Goal: Information Seeking & Learning: Learn about a topic

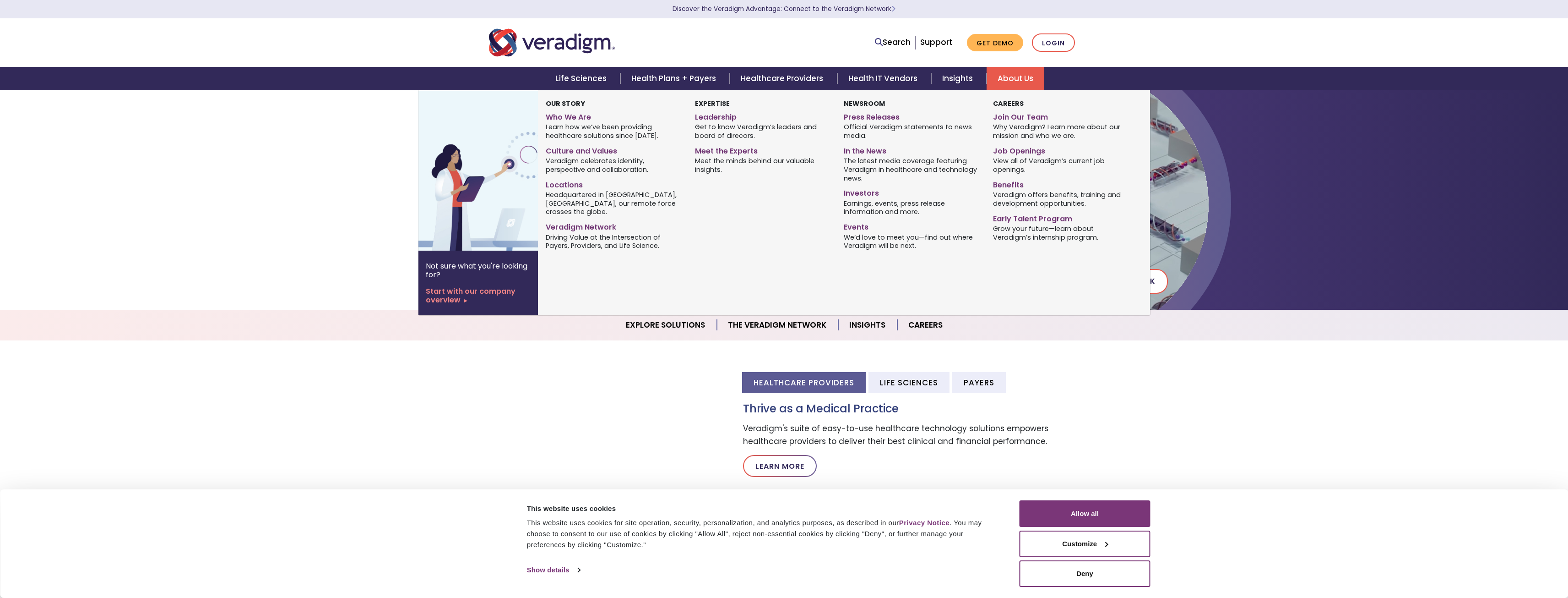
click at [1010, 82] on link "About Us" at bounding box center [1015, 79] width 58 height 23
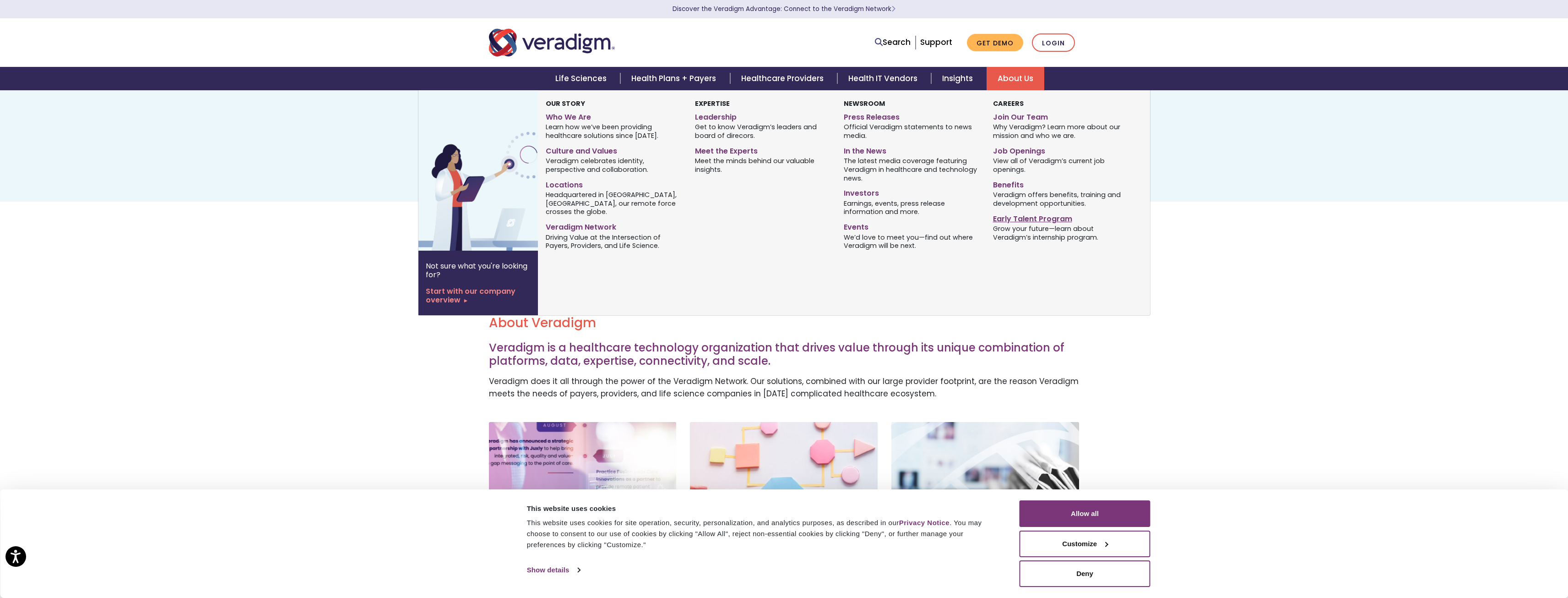
click at [1001, 217] on link "Early Talent Program" at bounding box center [1060, 217] width 135 height 13
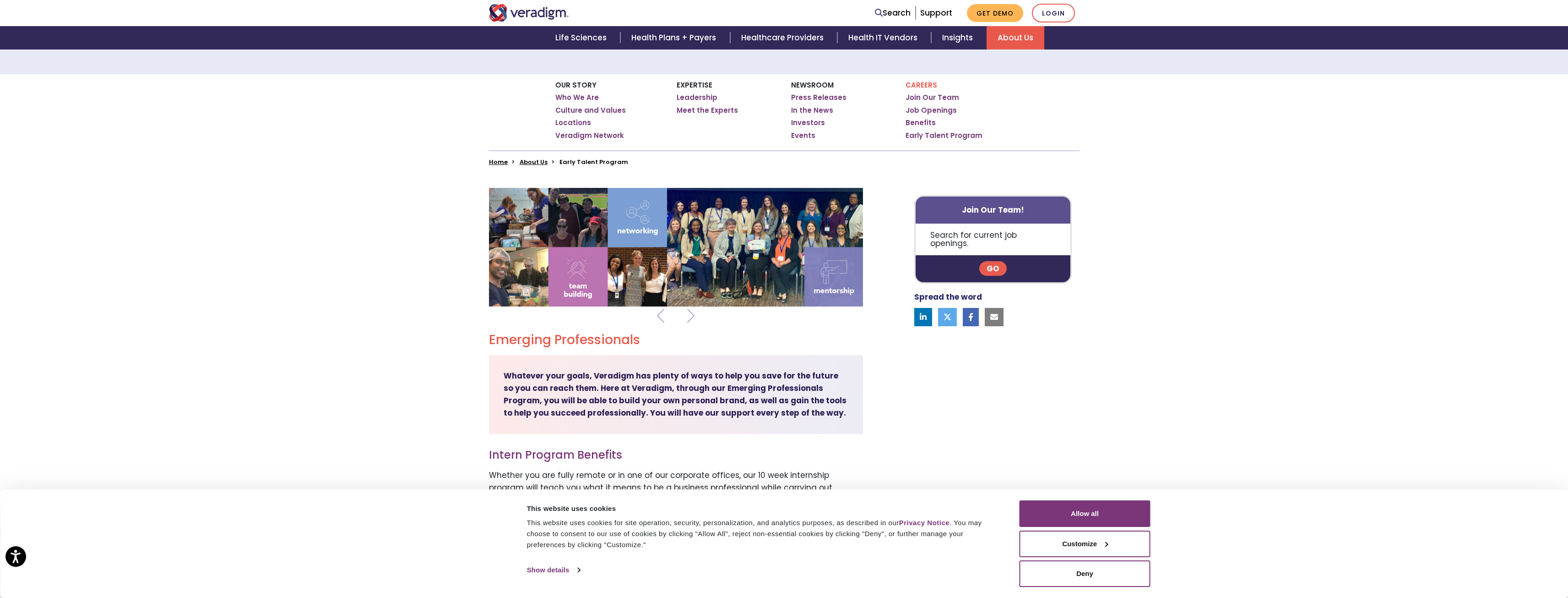
scroll to position [183, 0]
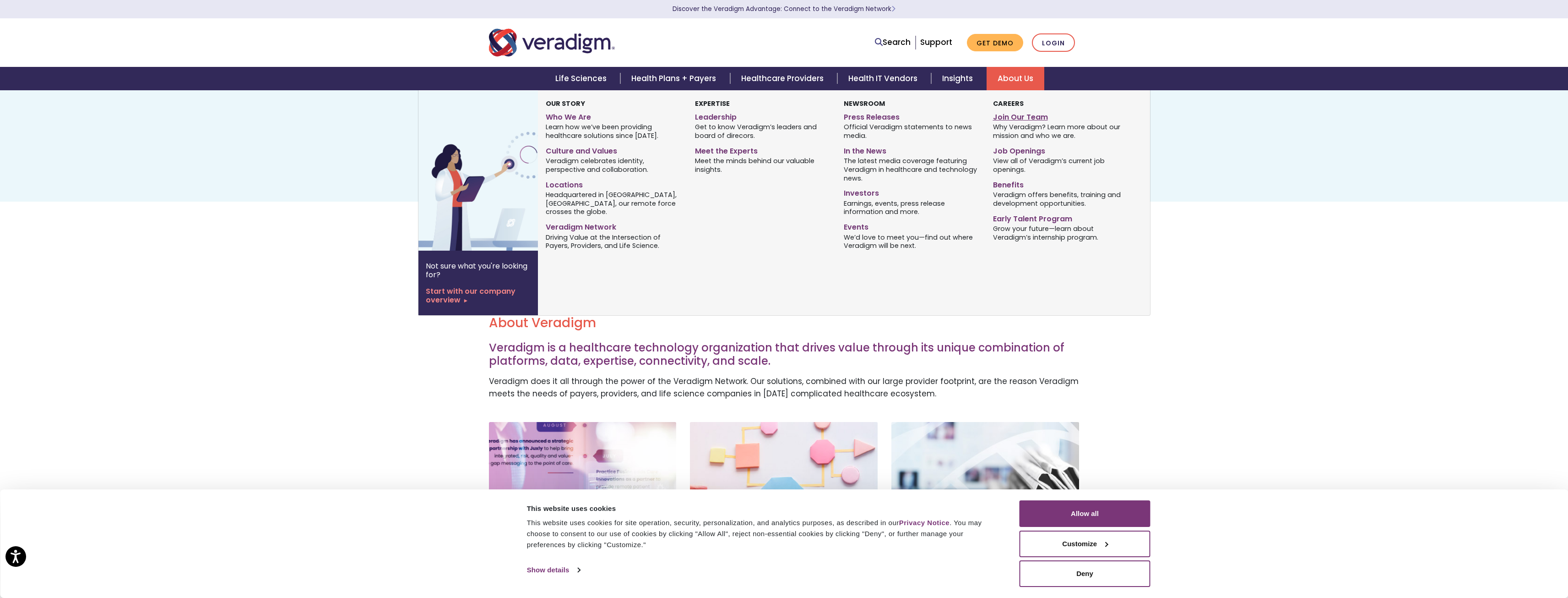
click at [1004, 116] on link "Join Our Team" at bounding box center [1060, 116] width 135 height 13
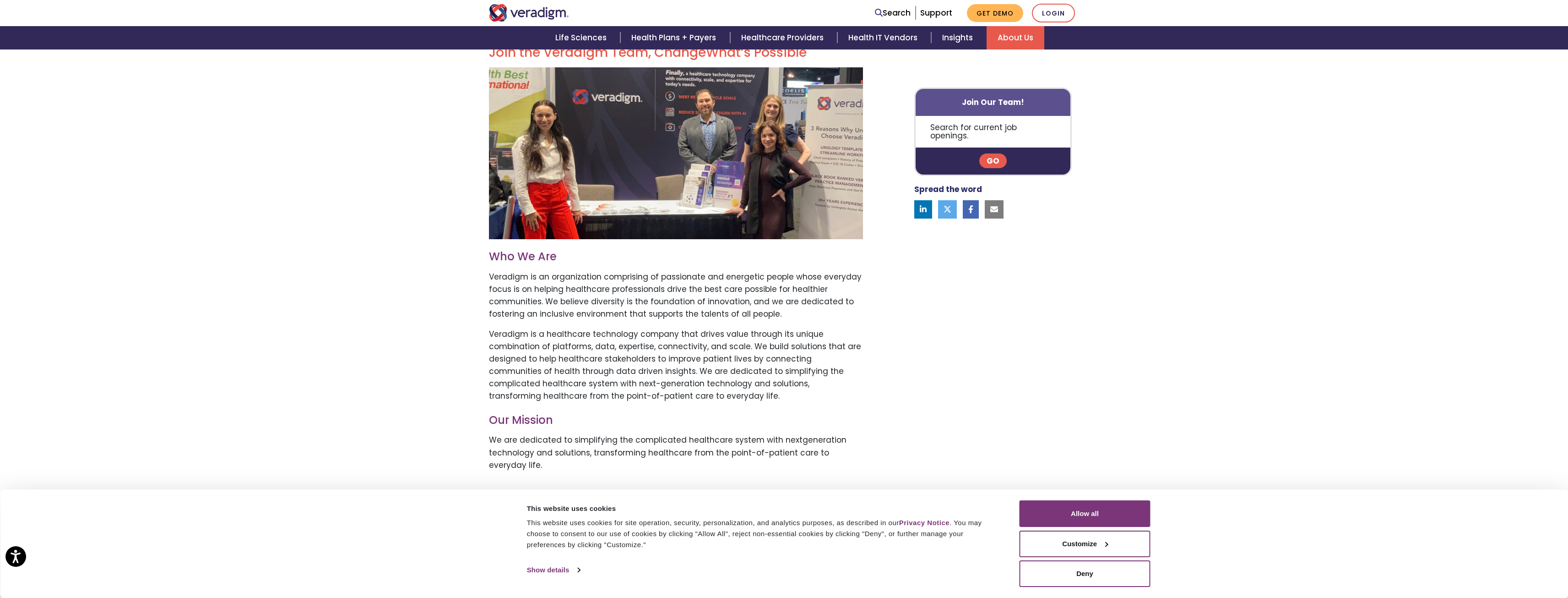
scroll to position [412, 0]
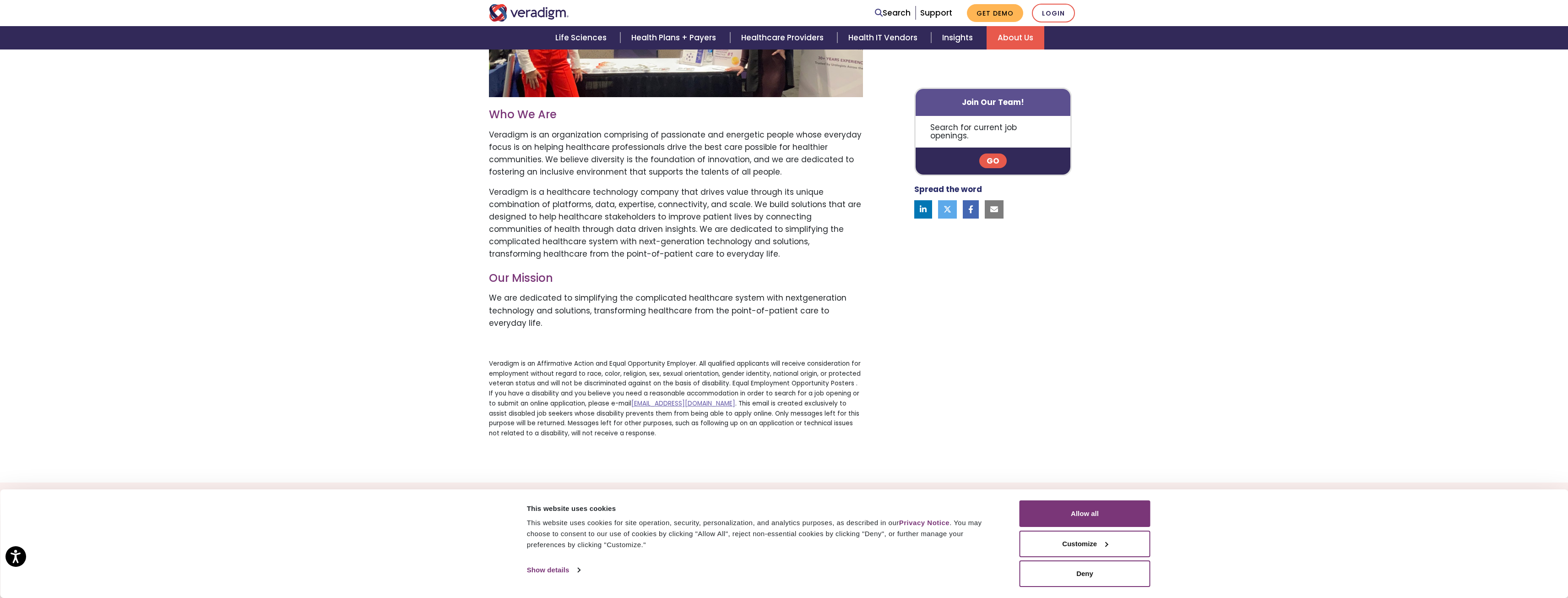
click at [987, 154] on link "Go" at bounding box center [993, 161] width 27 height 15
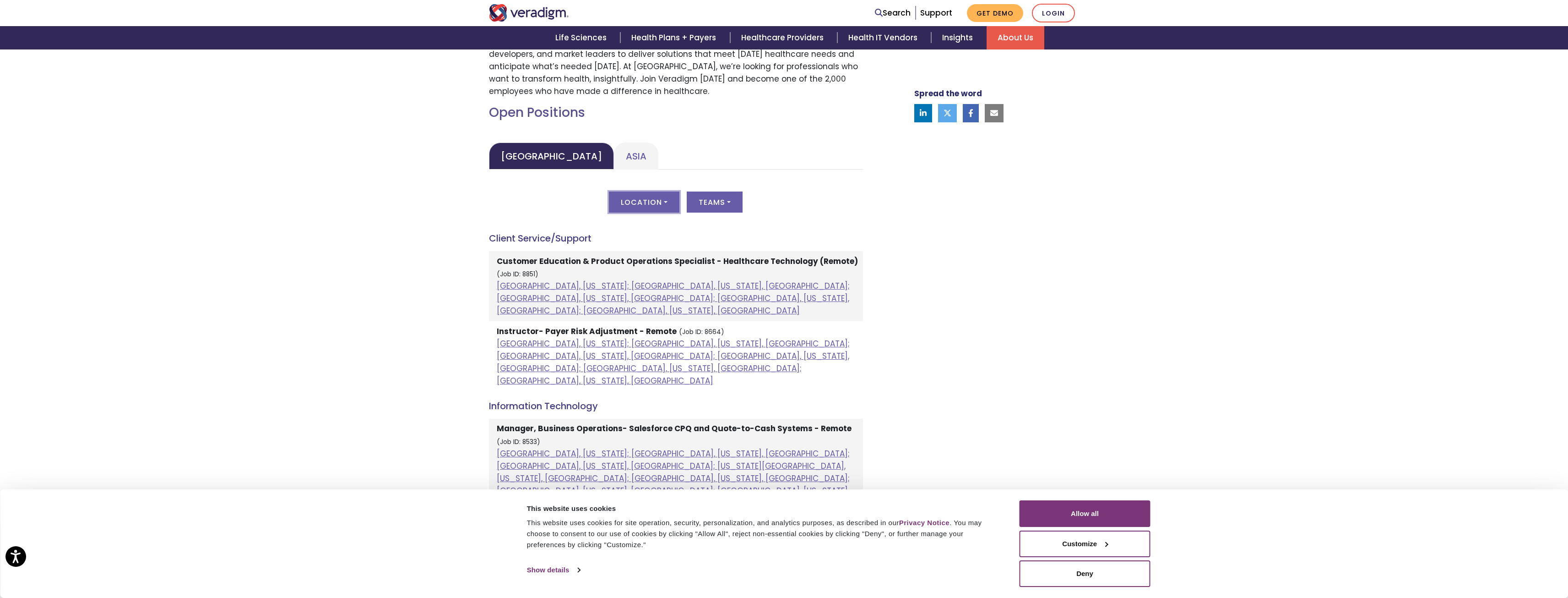
scroll to position [367, 0]
click at [614, 157] on link "Asia" at bounding box center [636, 155] width 44 height 27
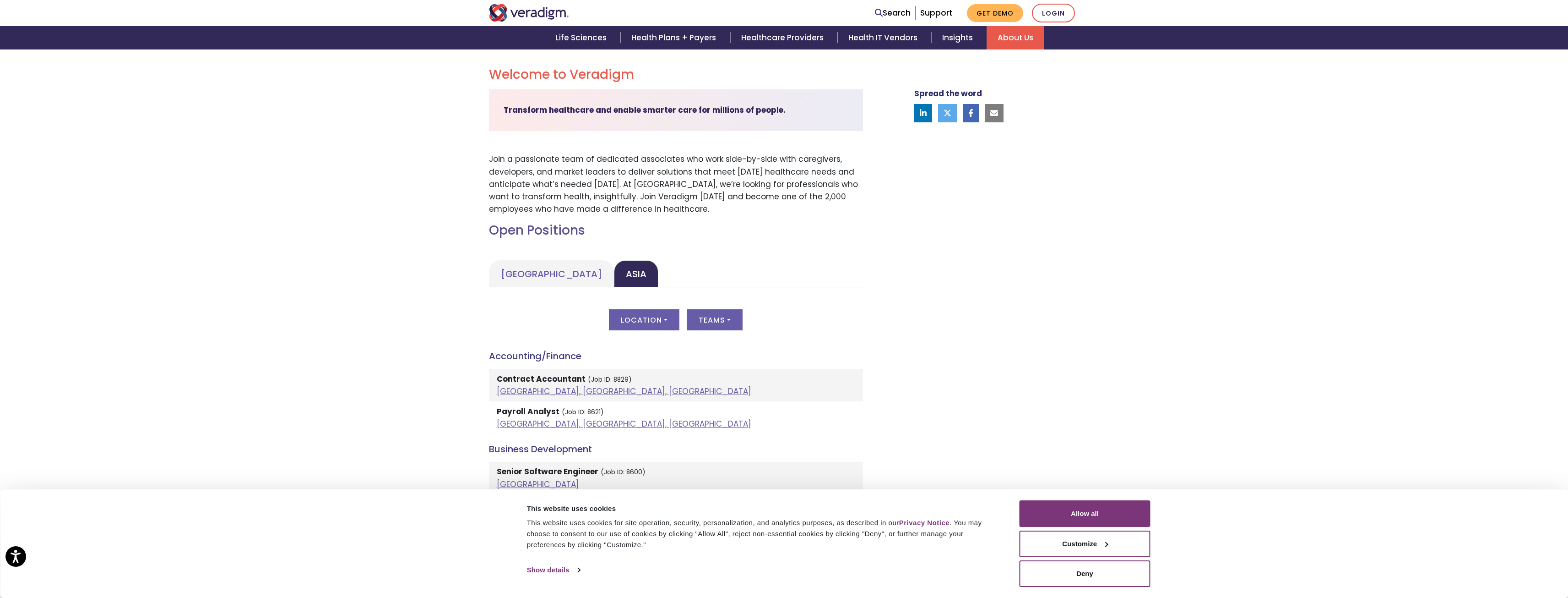
scroll to position [247, 0]
click at [628, 314] on button "Location" at bounding box center [644, 320] width 71 height 21
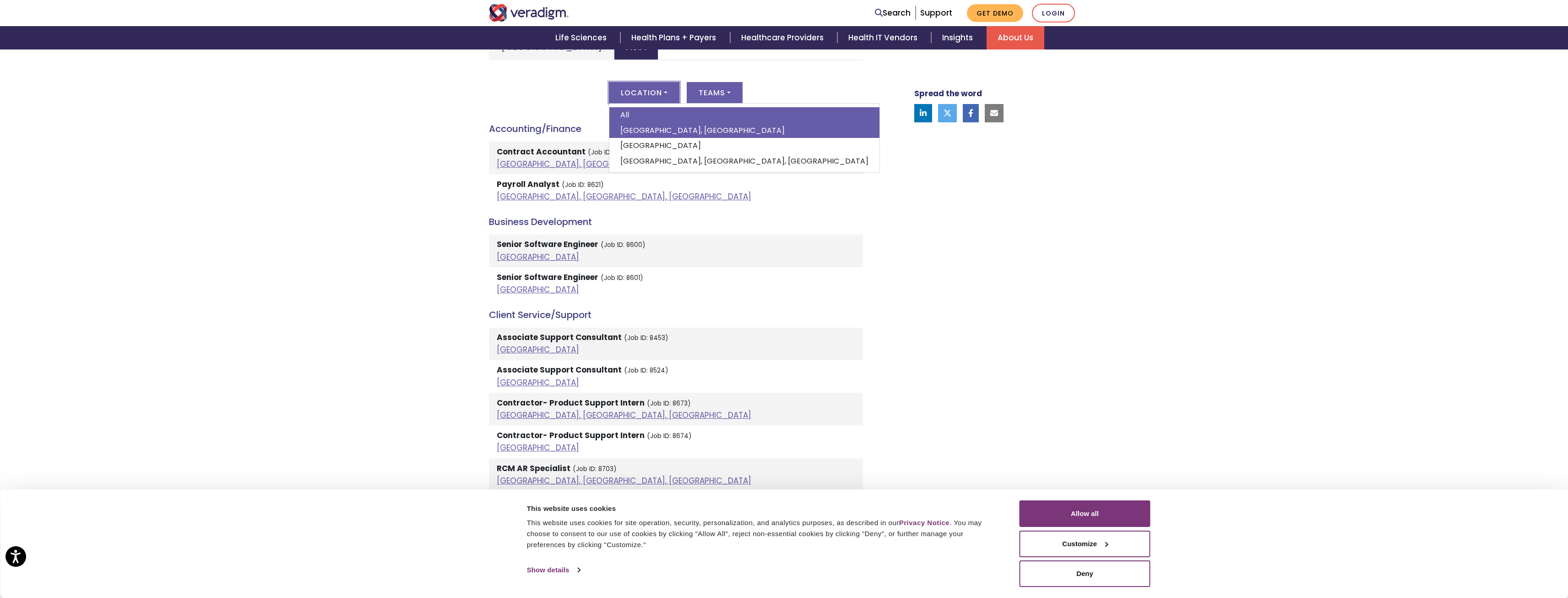
scroll to position [385, 0]
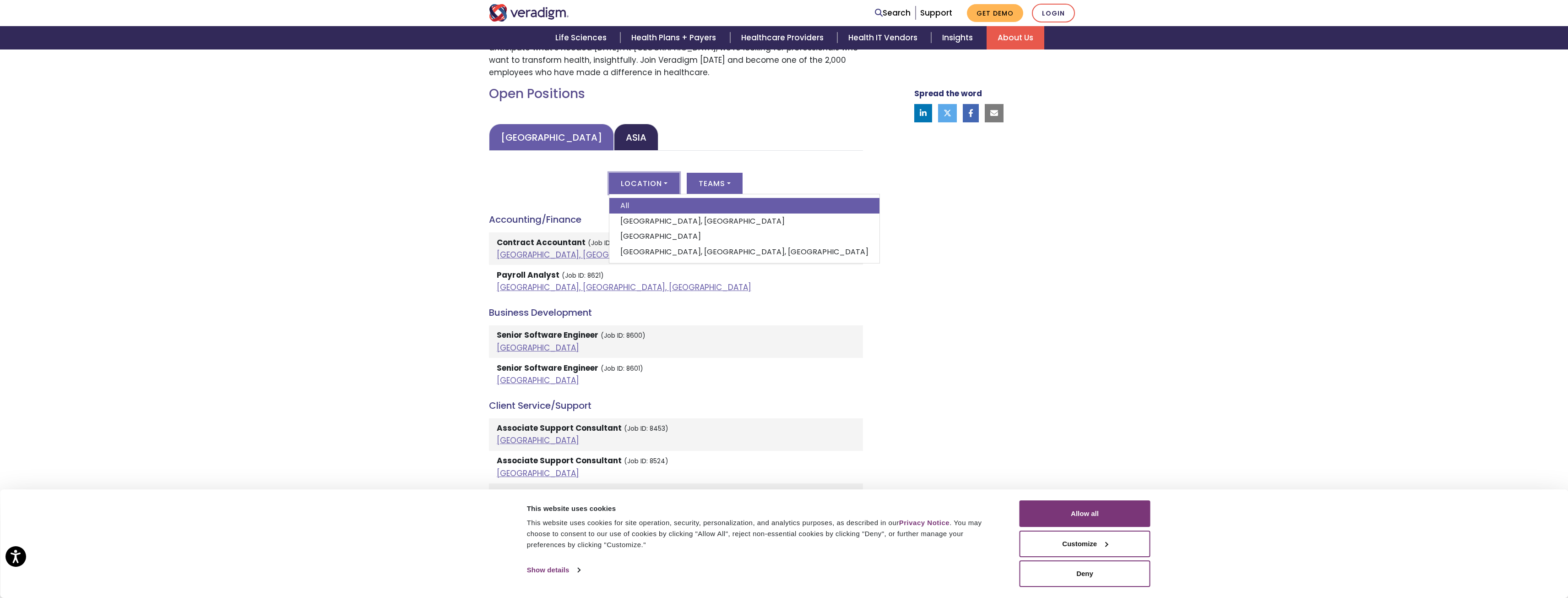
click at [492, 134] on link "United States" at bounding box center [551, 137] width 125 height 27
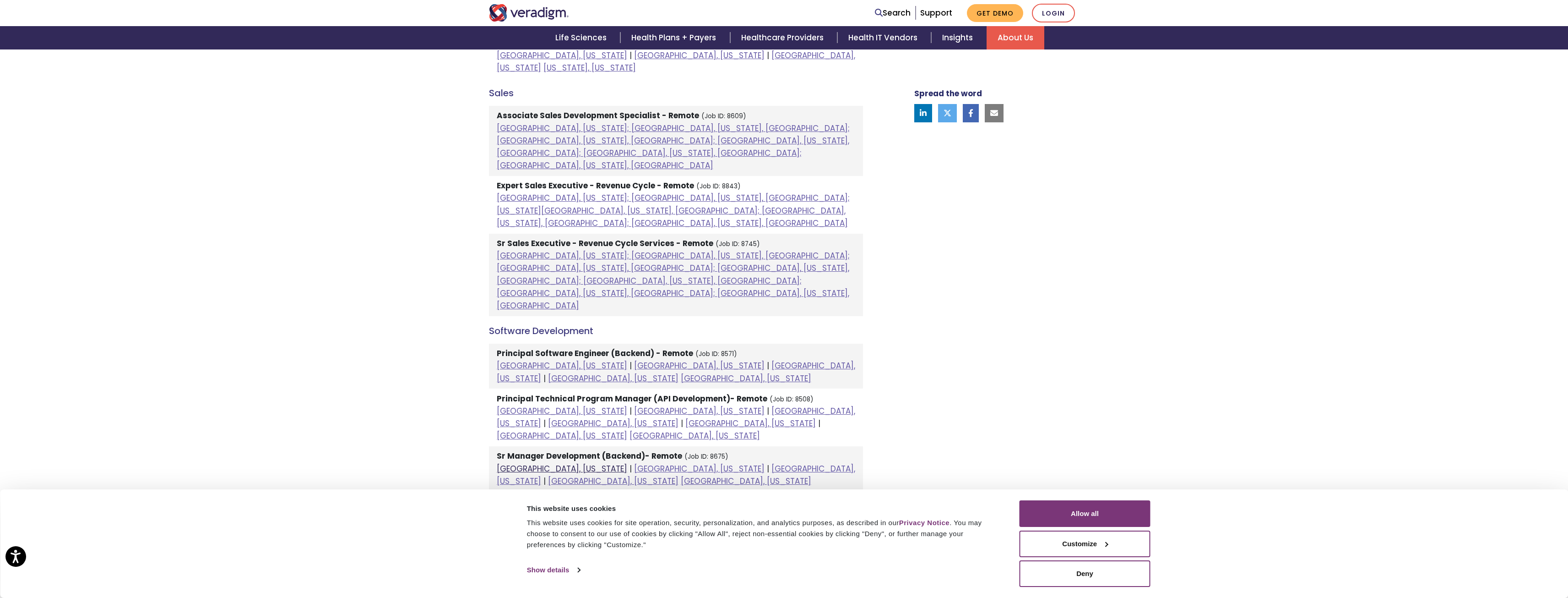
scroll to position [762, 0]
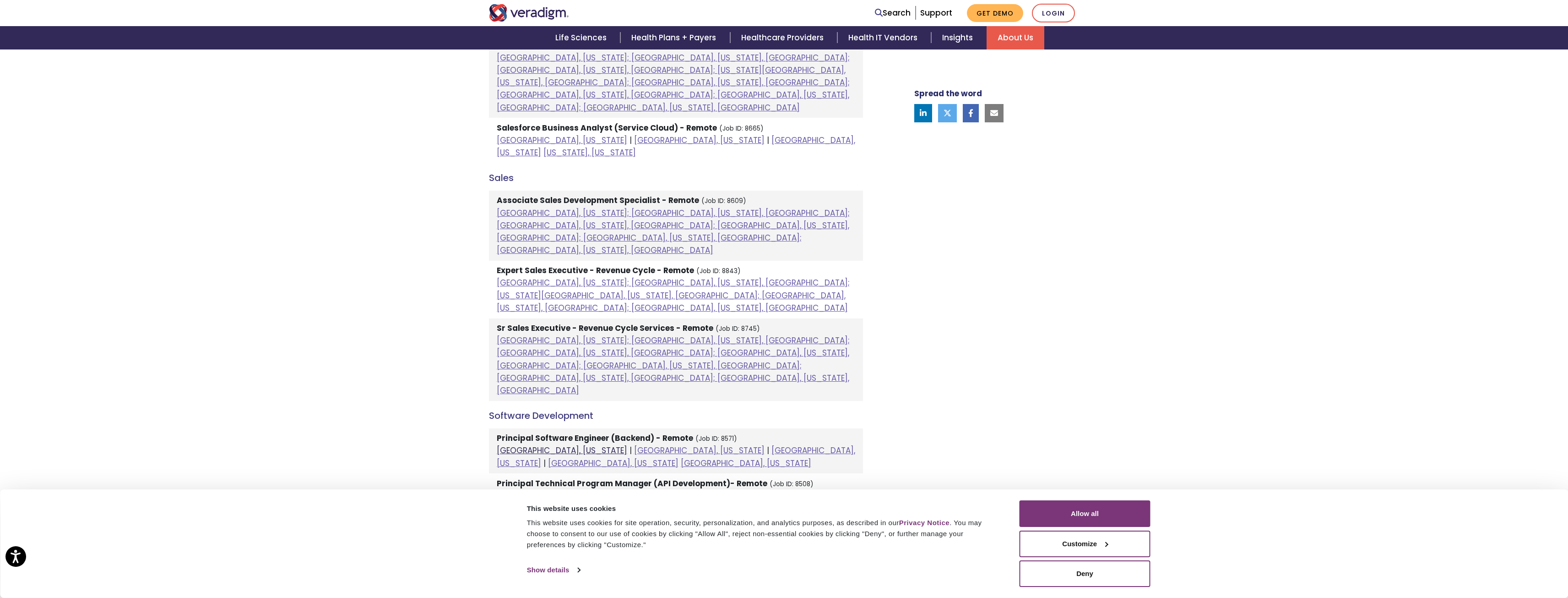
click at [550, 445] on link "Chicago, Illinois" at bounding box center [562, 450] width 130 height 11
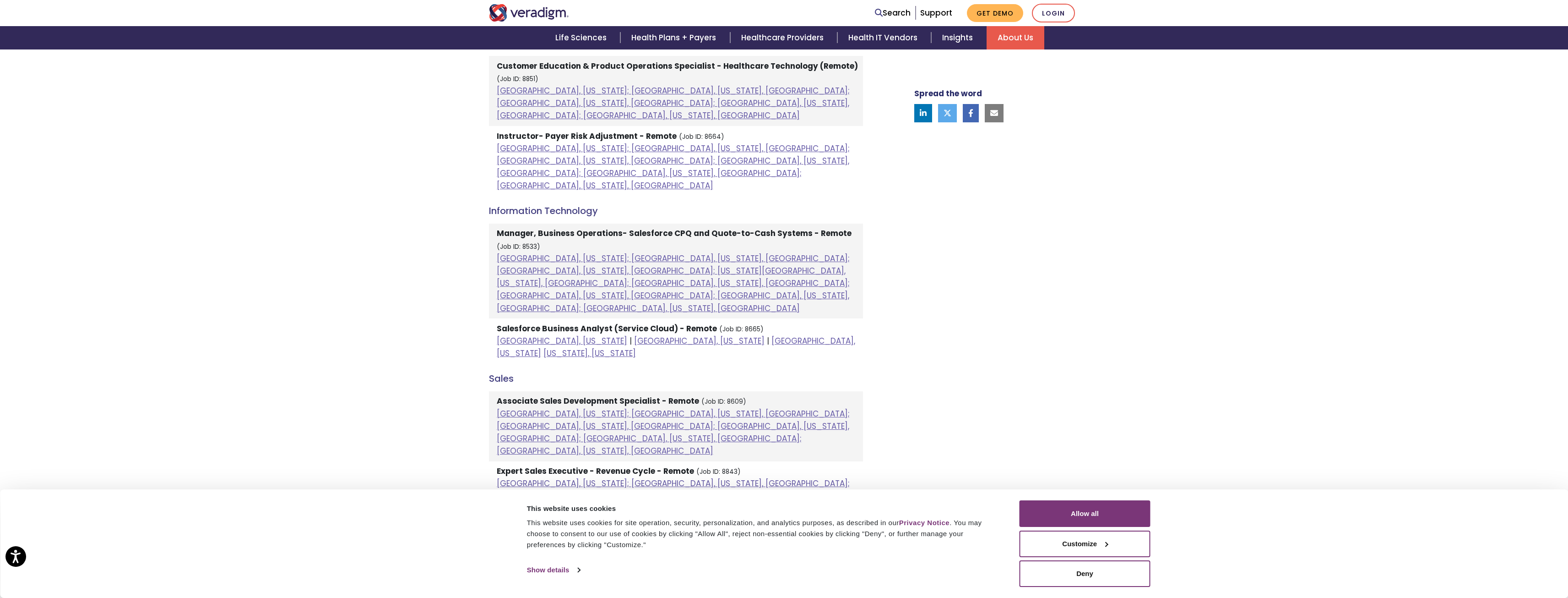
scroll to position [533, 0]
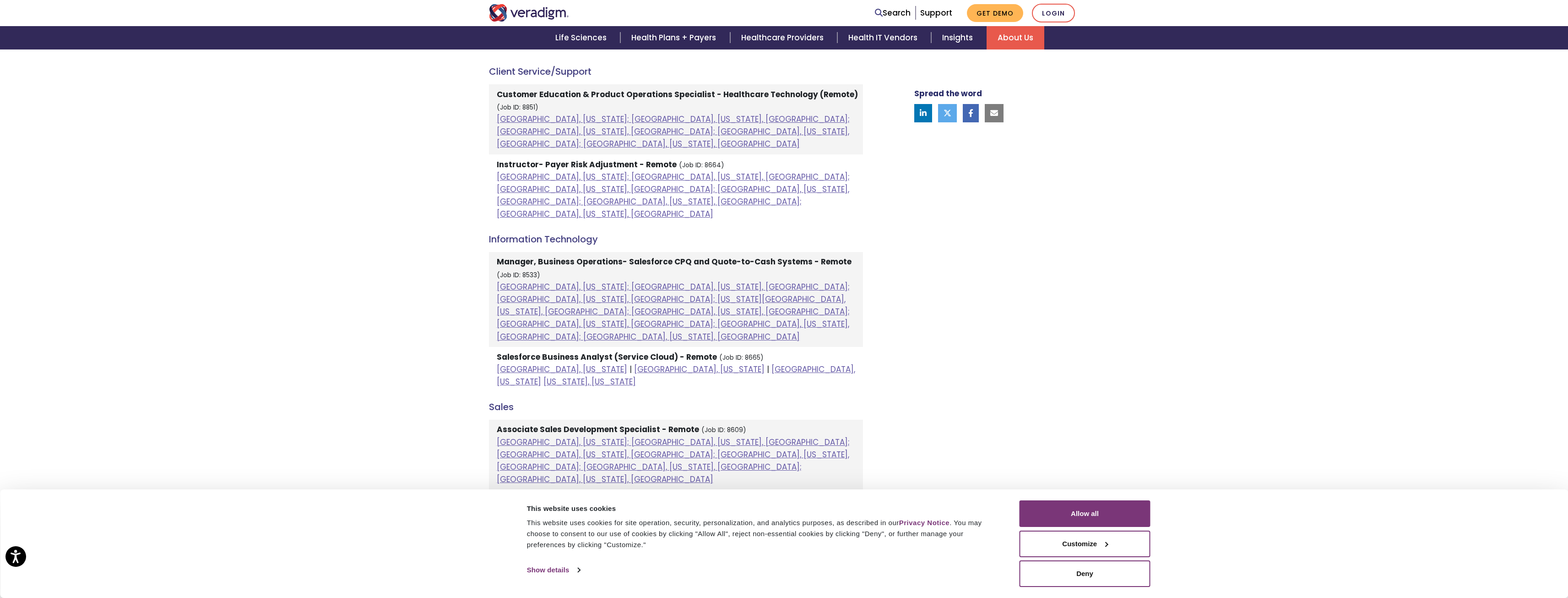
click at [1014, 34] on link "About Us" at bounding box center [1015, 38] width 58 height 23
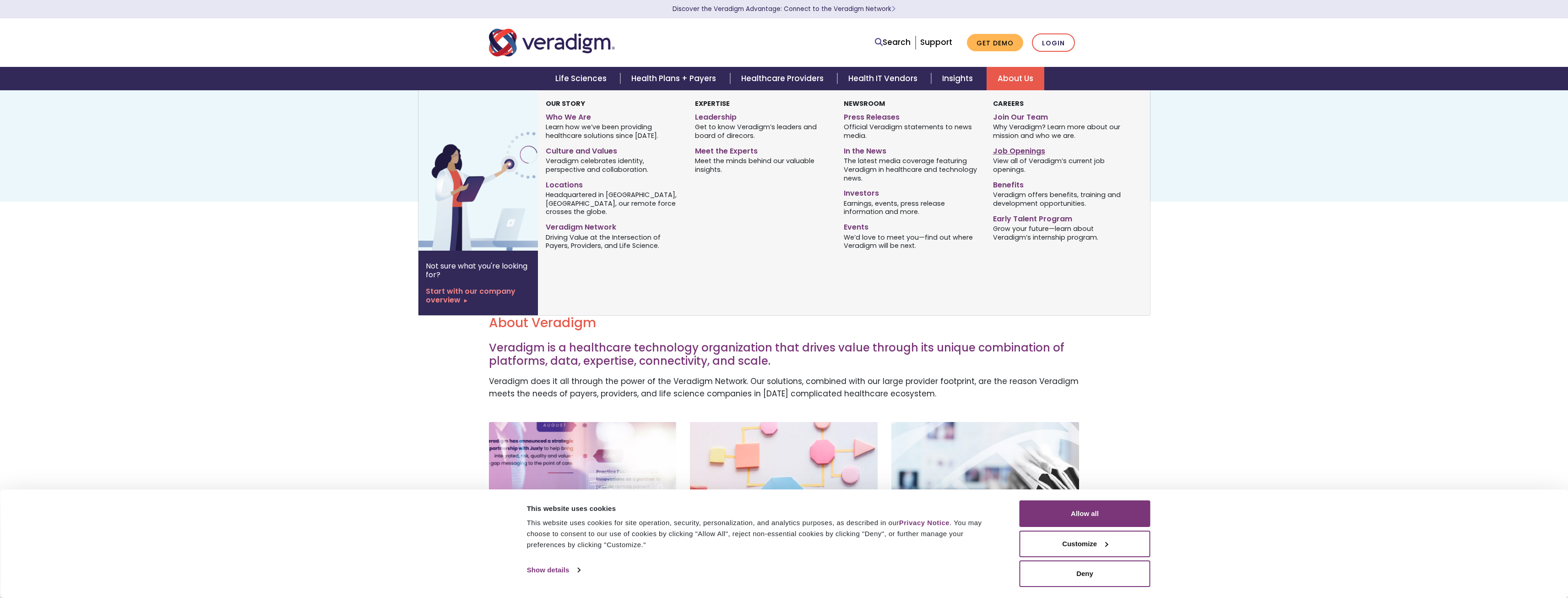
click at [1007, 150] on link "Job Openings" at bounding box center [1060, 150] width 135 height 13
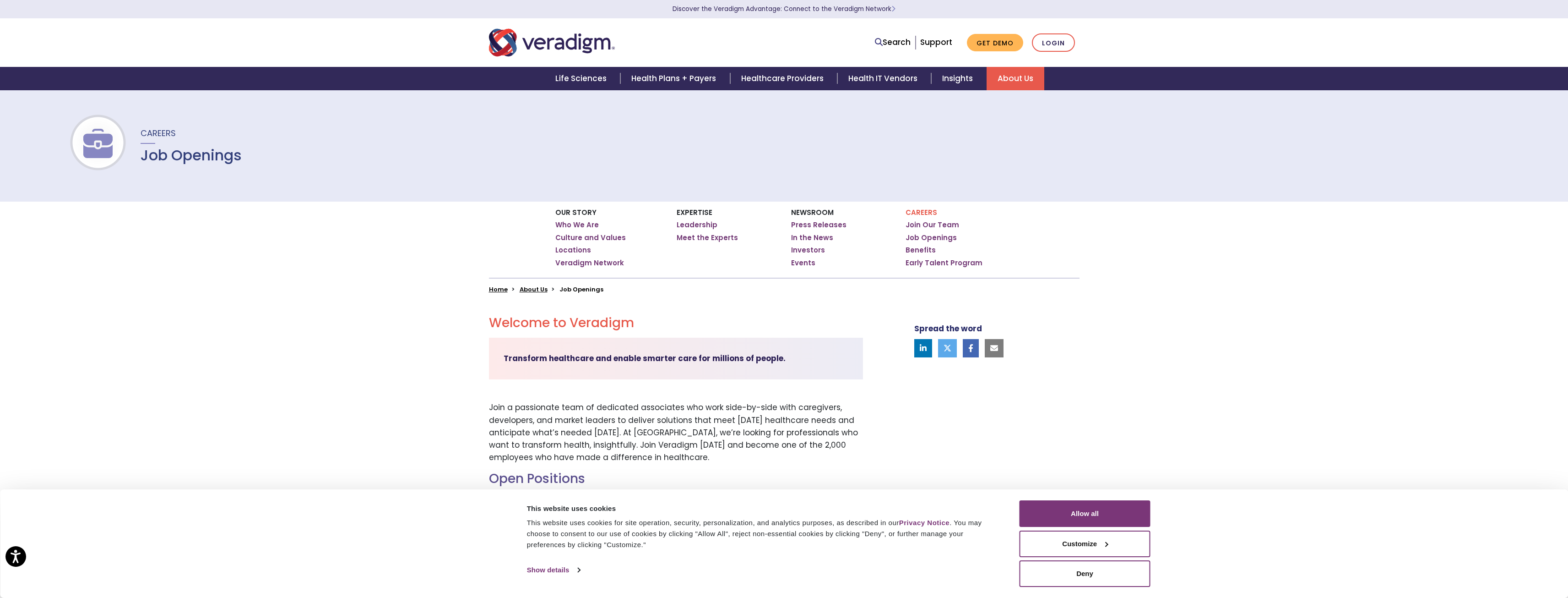
click at [1002, 80] on link "About Us" at bounding box center [1015, 79] width 58 height 23
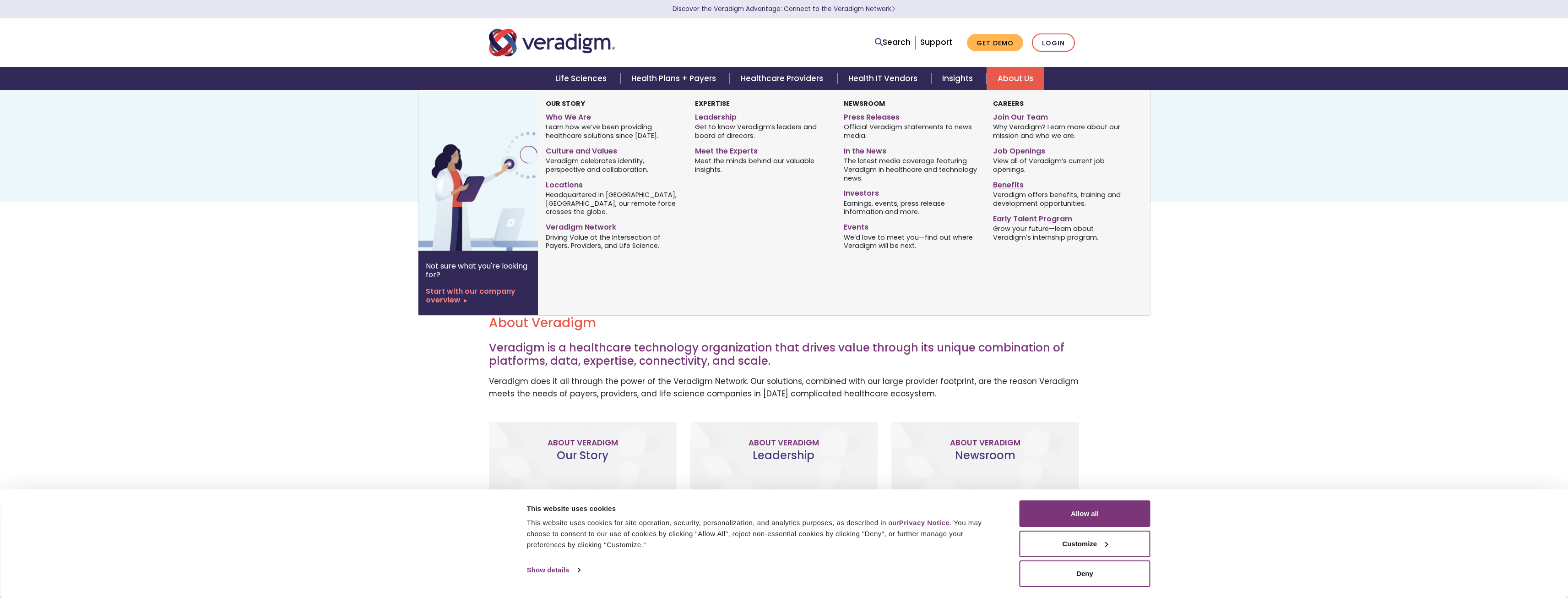
click at [1006, 182] on link "Benefits" at bounding box center [1060, 183] width 135 height 13
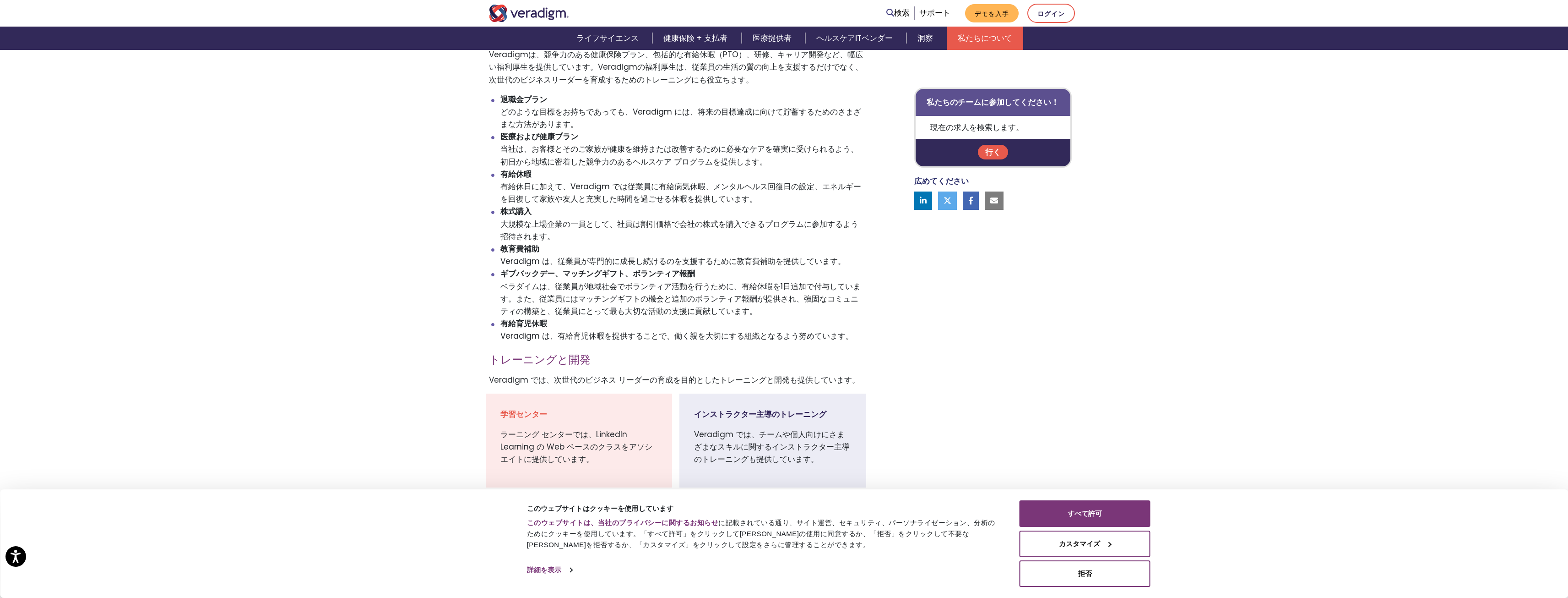
scroll to position [550, 0]
